Goal: Navigation & Orientation: Understand site structure

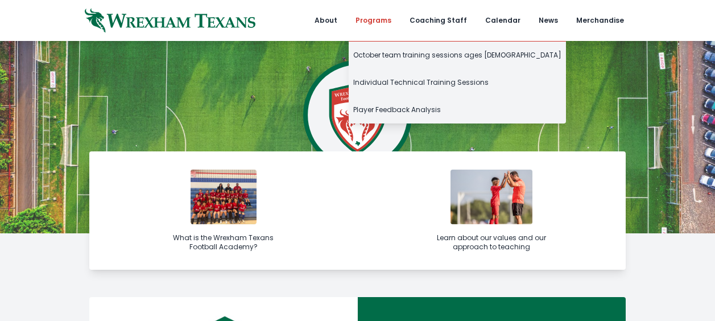
click at [387, 23] on link "Programs" at bounding box center [373, 20] width 49 height 41
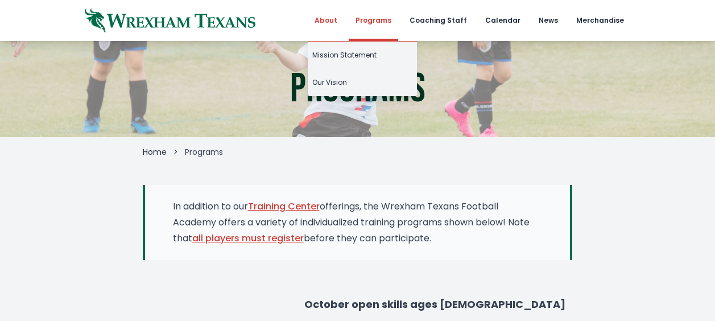
click at [338, 22] on link "About" at bounding box center [326, 20] width 36 height 41
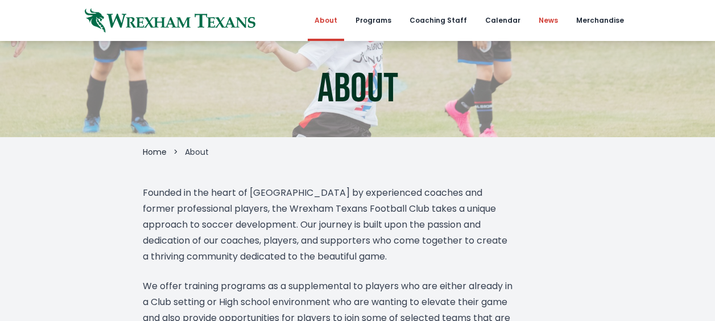
click at [554, 24] on link "News" at bounding box center [548, 20] width 33 height 41
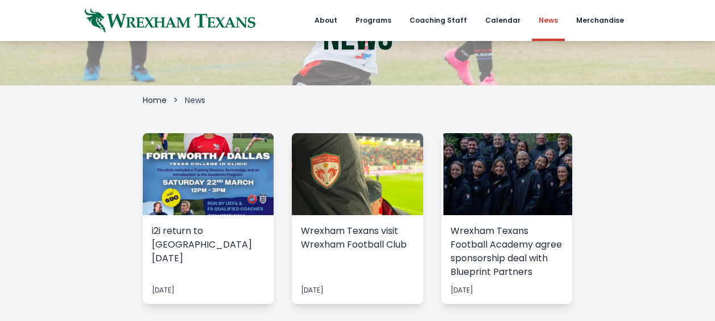
scroll to position [55, 0]
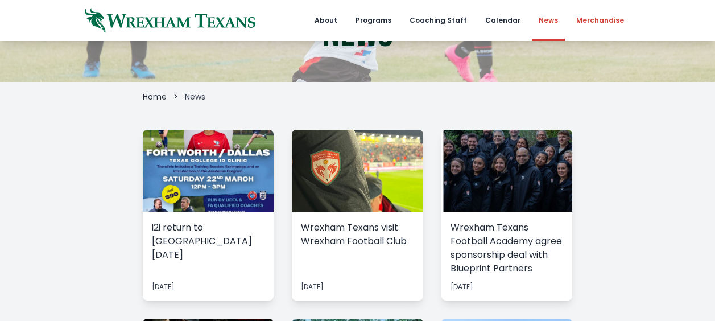
click at [600, 21] on link "Merchandise" at bounding box center [599, 20] width 61 height 41
